Goal: Ask a question

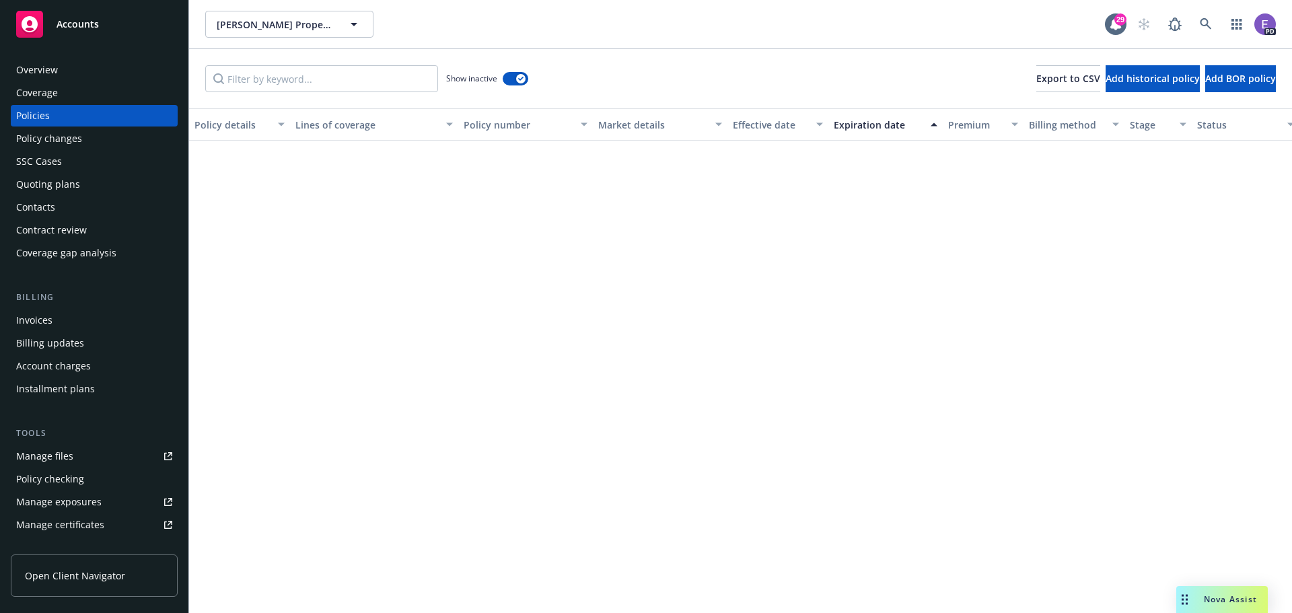
scroll to position [5775, 0]
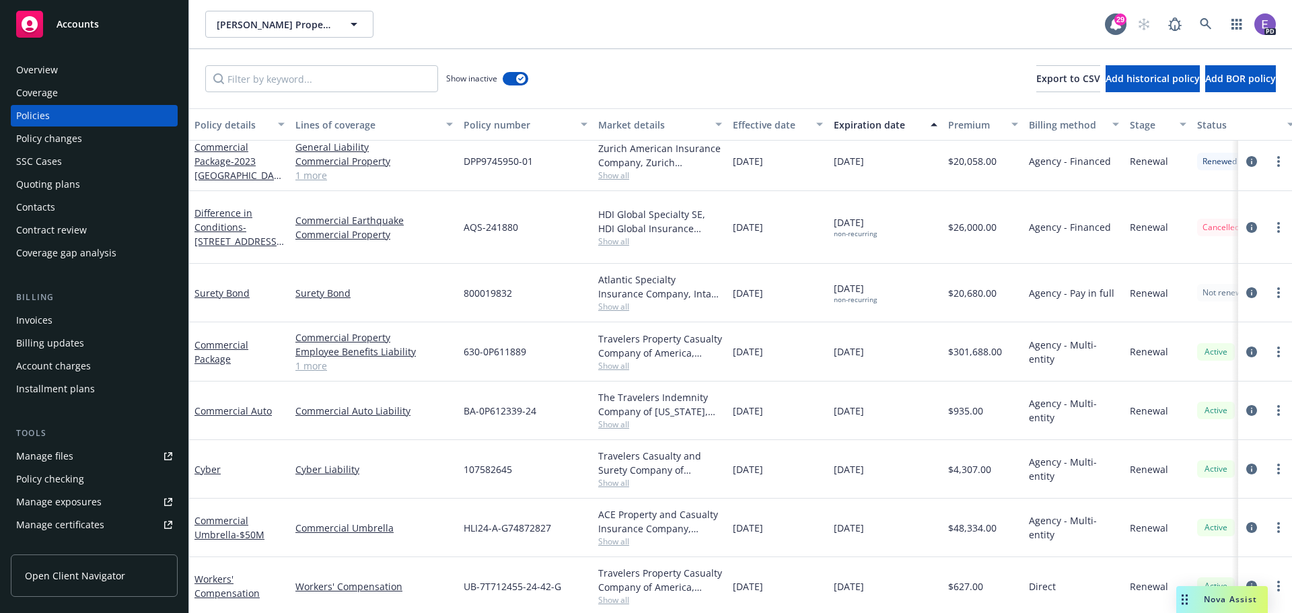
click at [83, 21] on span "Accounts" at bounding box center [78, 24] width 42 height 11
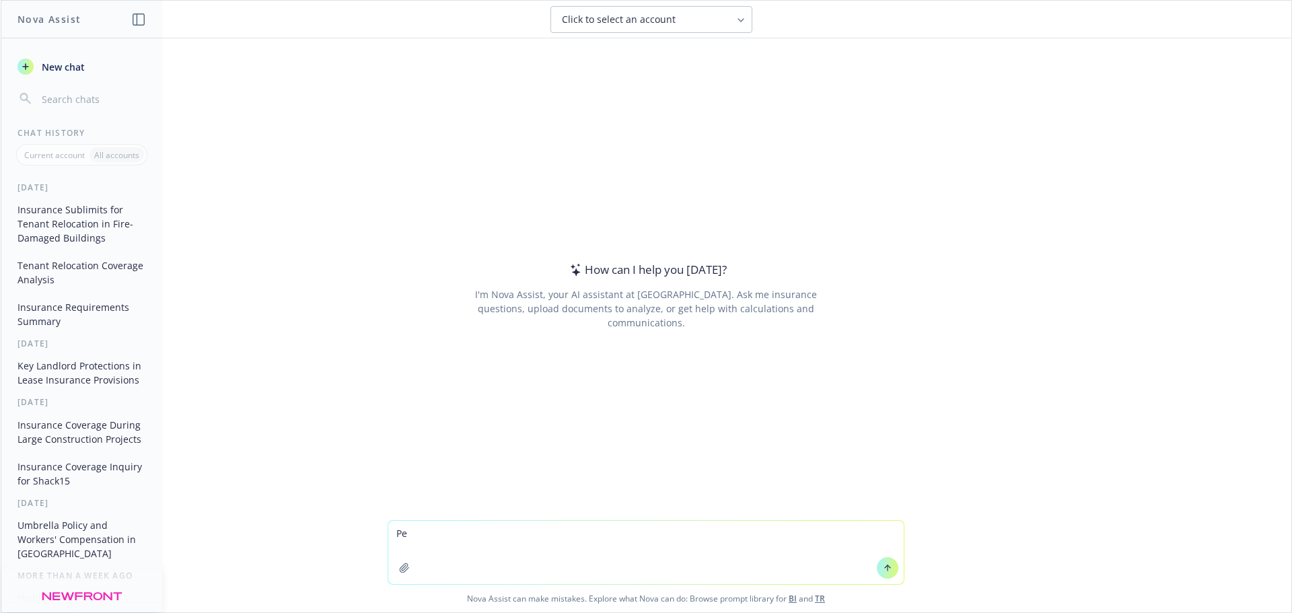
type textarea "P"
type textarea "l"
type textarea "show me my annual book of business tied to my accounts"
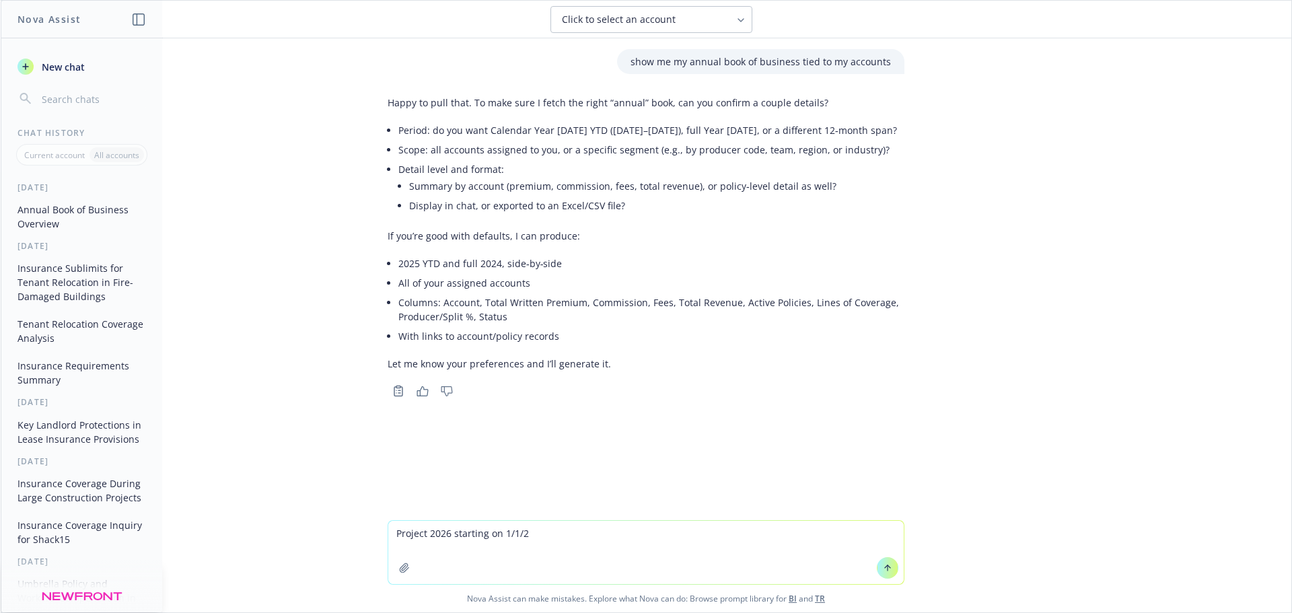
type textarea "Project 2026 starting on 1/1/26"
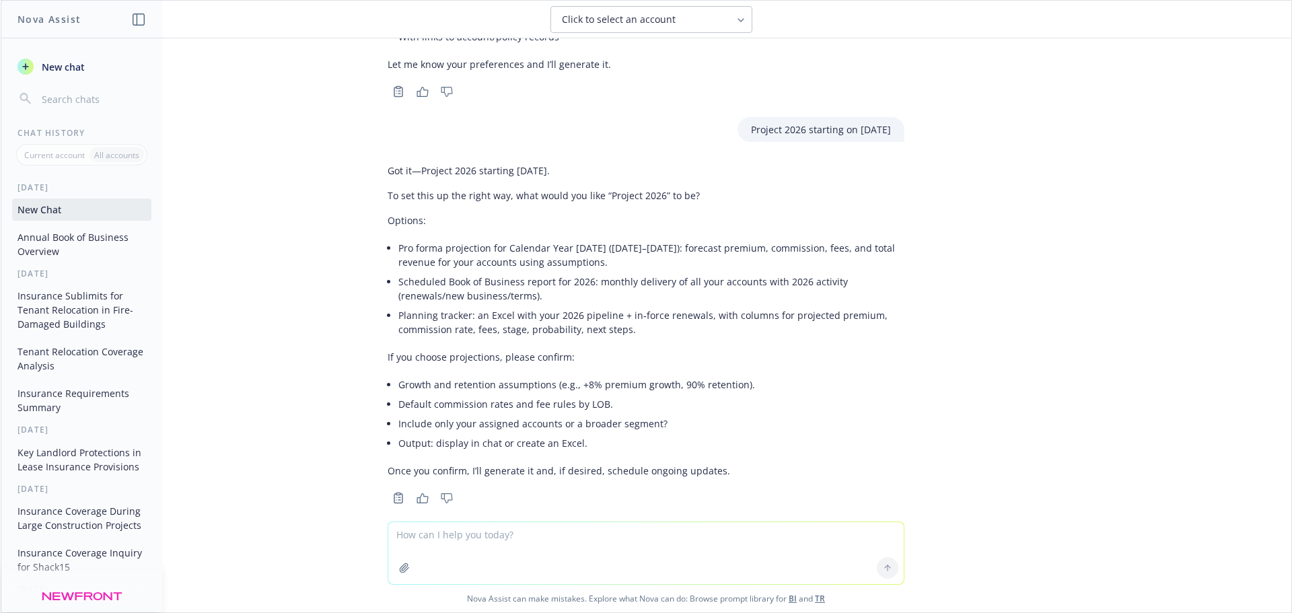
scroll to position [318, 0]
